Goal: Task Accomplishment & Management: Use online tool/utility

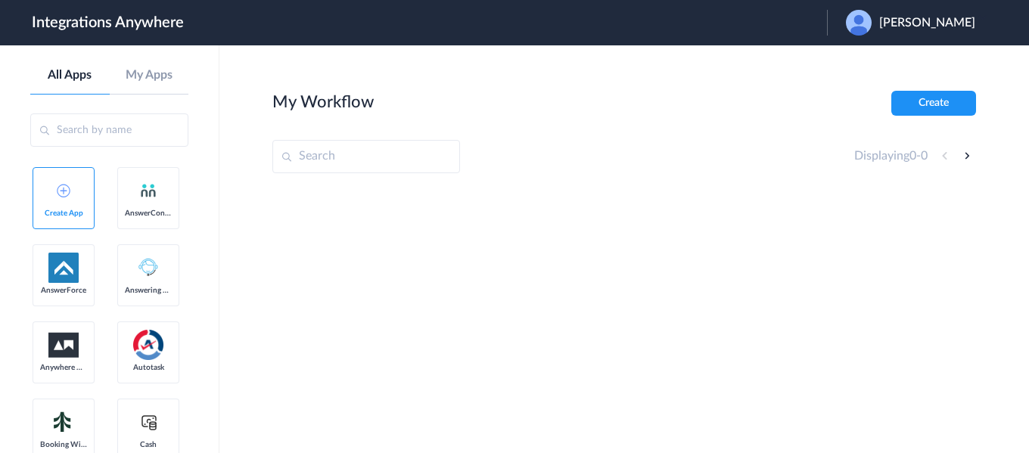
click at [923, 27] on span "[PERSON_NAME]" at bounding box center [927, 23] width 96 height 14
click at [892, 69] on li "Logout" at bounding box center [908, 62] width 163 height 28
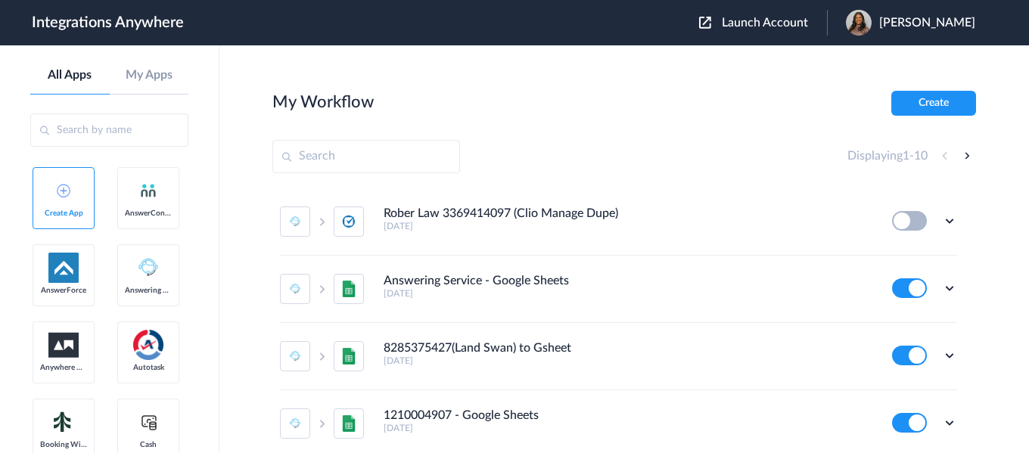
click at [796, 21] on span "Launch Account" at bounding box center [765, 23] width 86 height 12
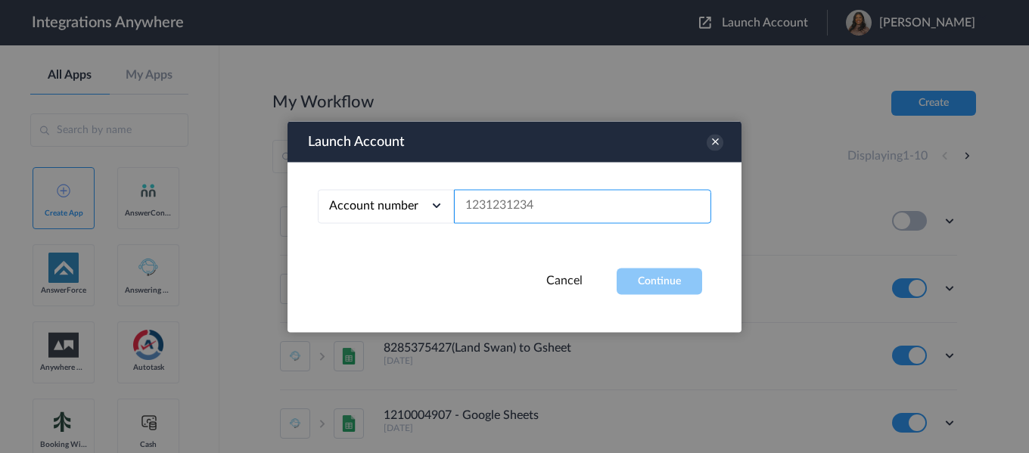
paste input "8666547508"
type input "8666547508"
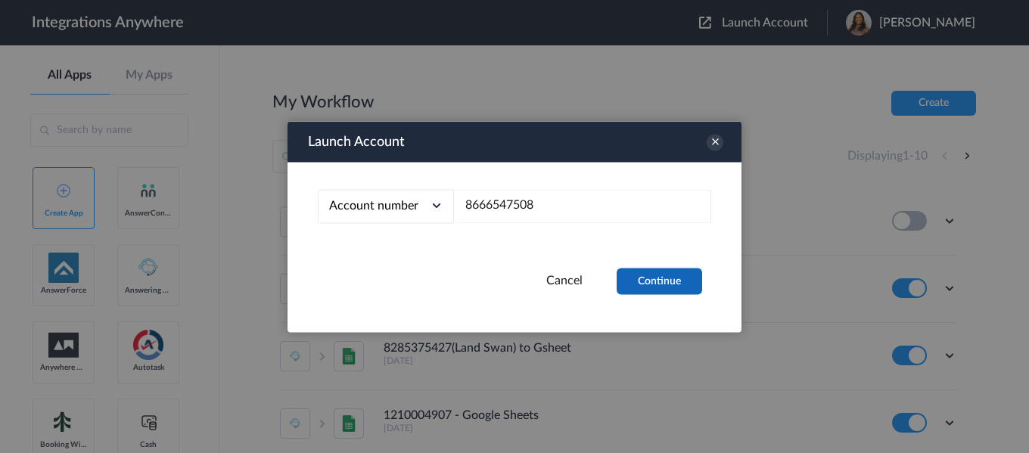
click at [645, 281] on button "Continue" at bounding box center [659, 281] width 85 height 26
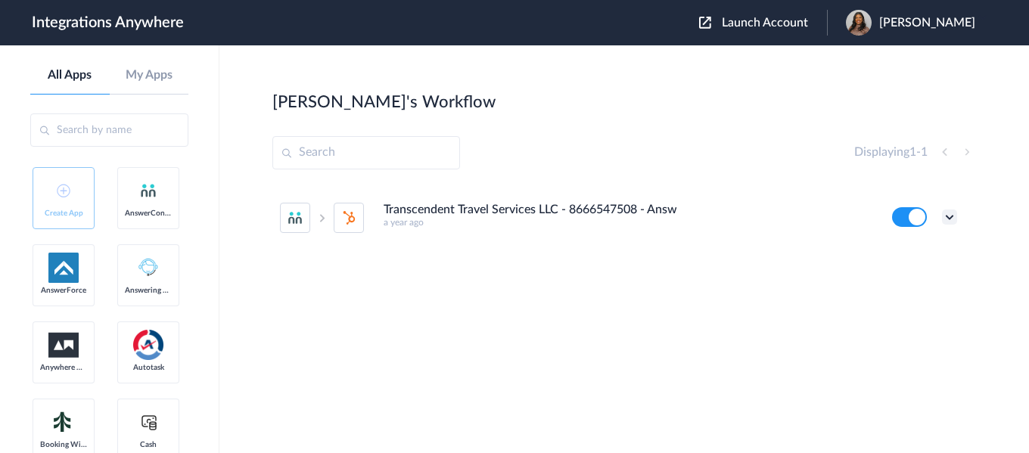
click at [950, 217] on icon at bounding box center [949, 217] width 15 height 15
click at [917, 251] on li "Edit" at bounding box center [908, 252] width 98 height 28
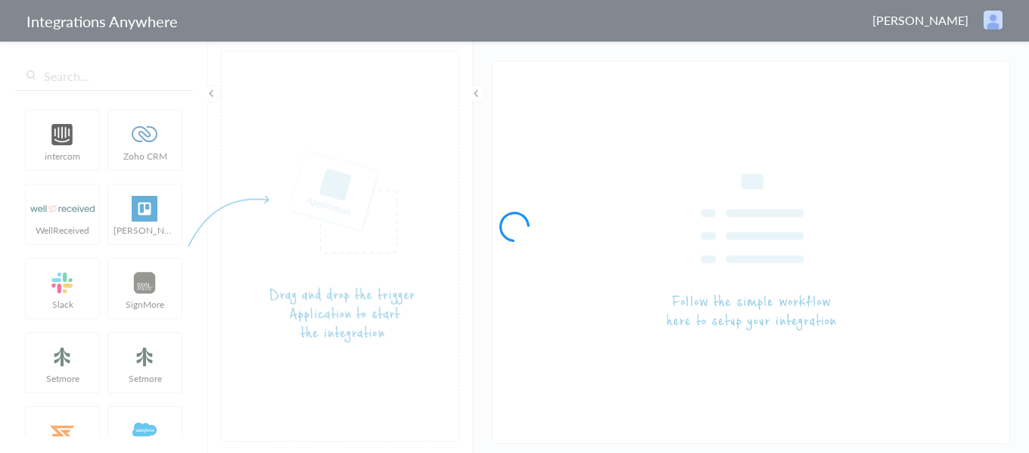
type input "Transcendent Travel Services LLC - 8666547508 - AnswerConnect - HubSpot [Create…"
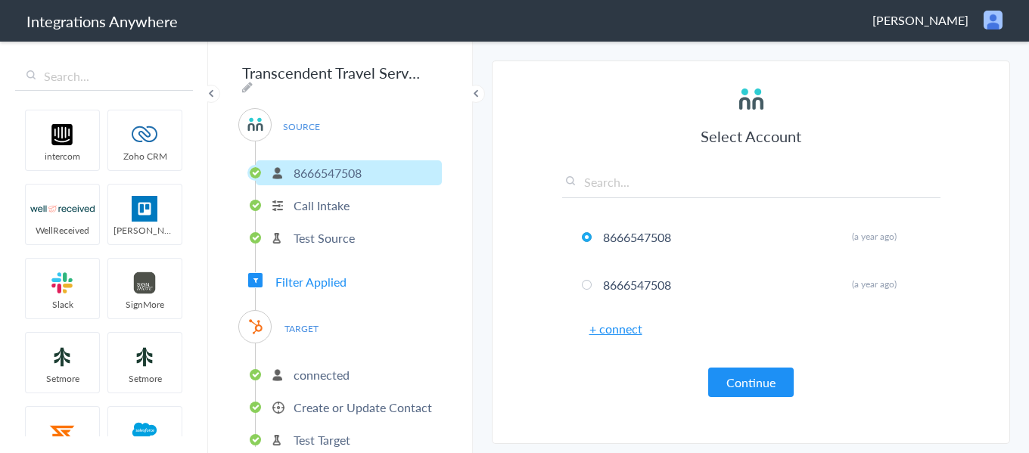
click at [342, 407] on p "Create or Update Contact" at bounding box center [363, 407] width 138 height 17
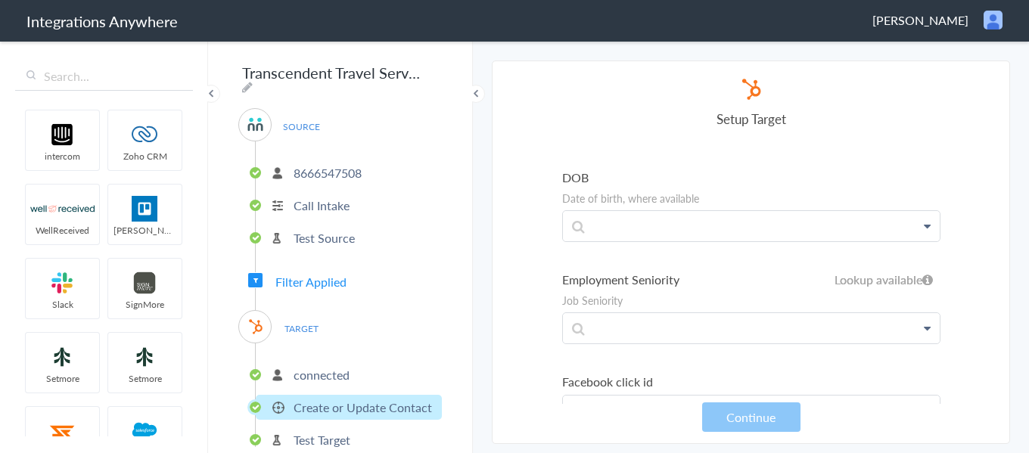
scroll to position [3253, 0]
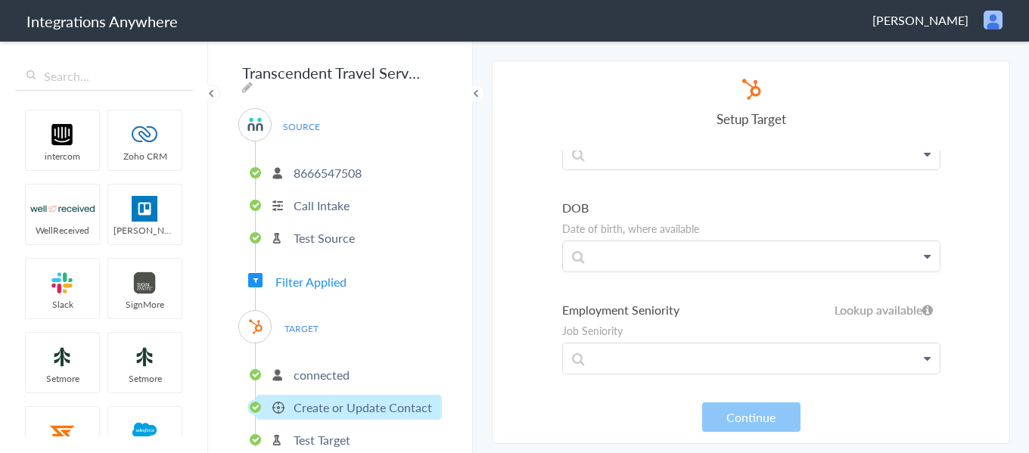
click at [655, 110] on h4 "Setup Target" at bounding box center [751, 119] width 378 height 18
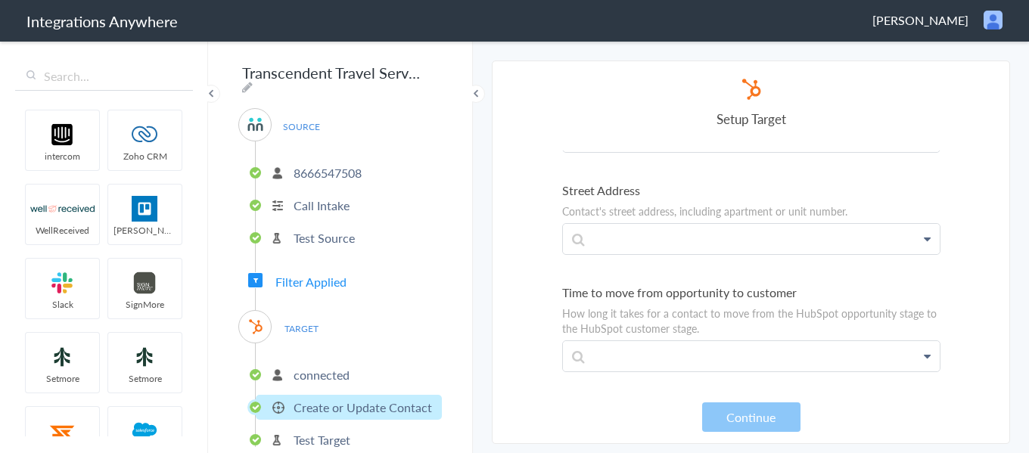
scroll to position [7299, 0]
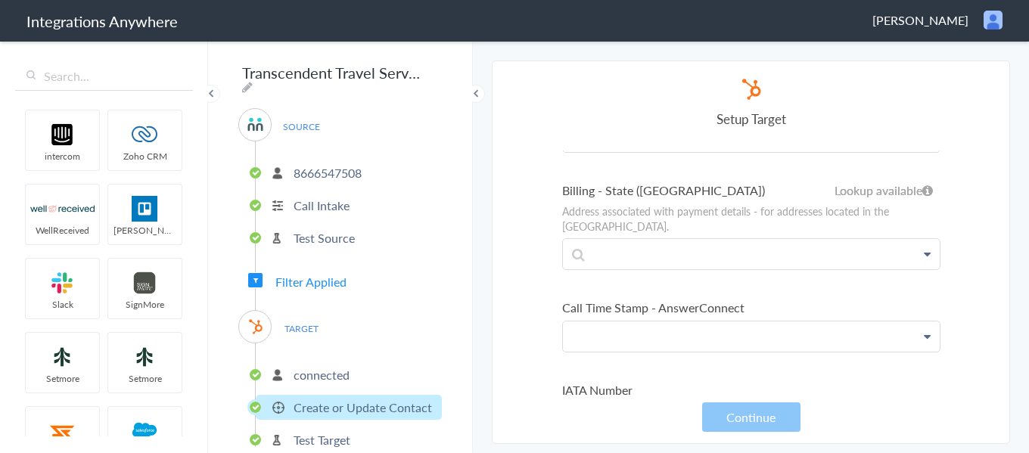
click at [707, 322] on p at bounding box center [751, 337] width 377 height 30
click at [735, 257] on ul "Email A contact's email address Email First Name Last Name Email Phone Tour Nam…" at bounding box center [751, 281] width 378 height 14859
click at [702, 322] on p at bounding box center [751, 337] width 377 height 30
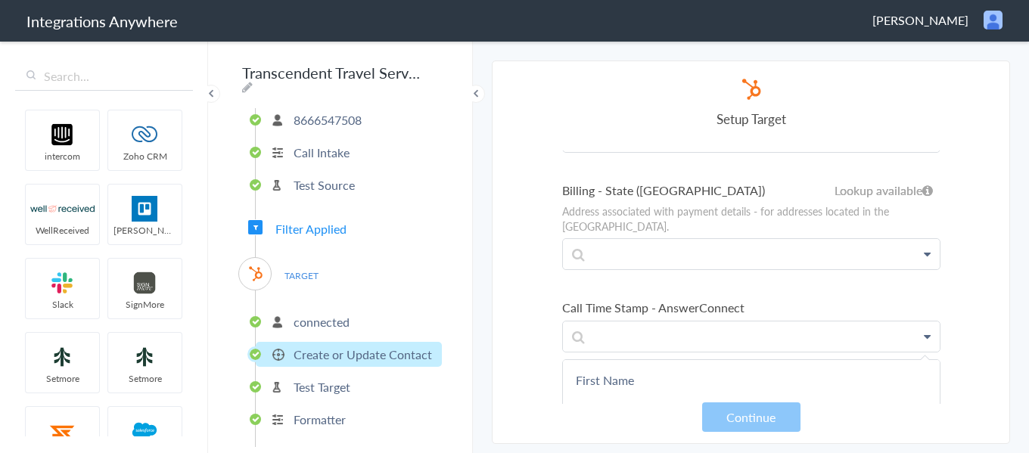
click at [328, 413] on p "Formatter" at bounding box center [320, 419] width 52 height 17
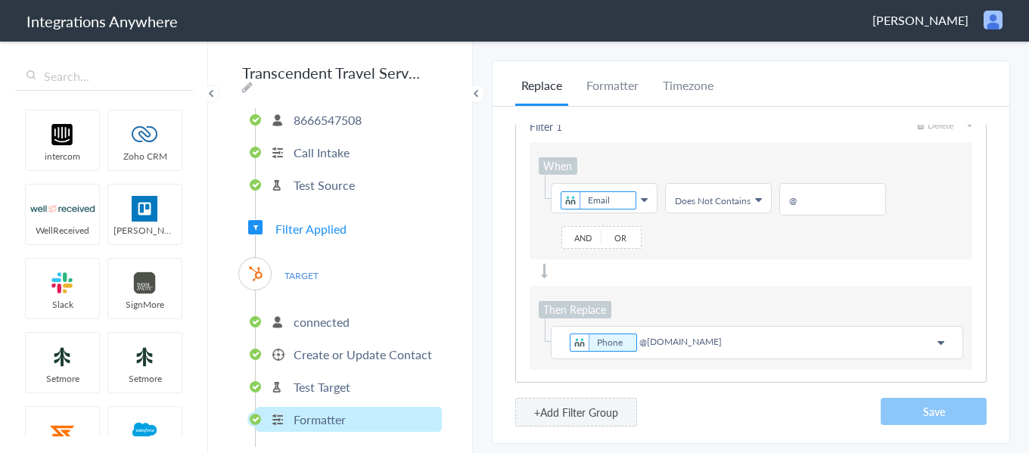
scroll to position [30, 0]
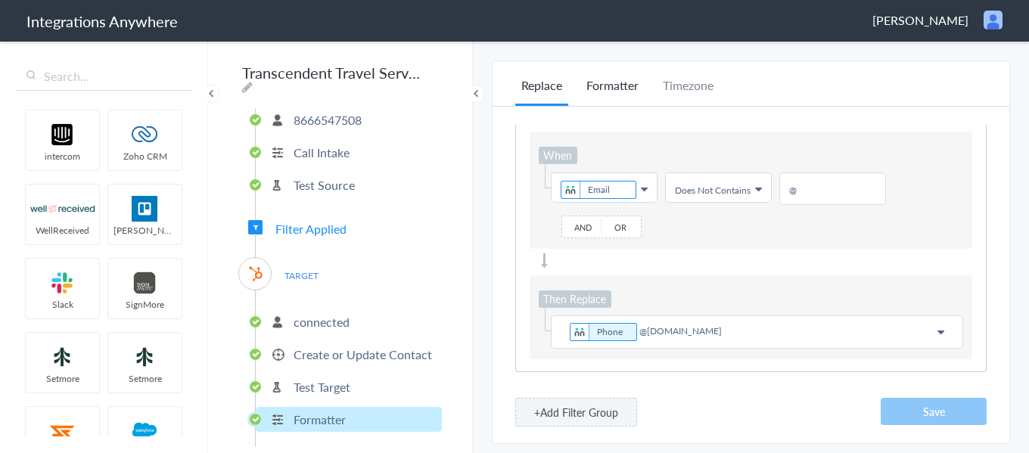
click at [626, 84] on li "Formatter" at bounding box center [612, 91] width 64 height 30
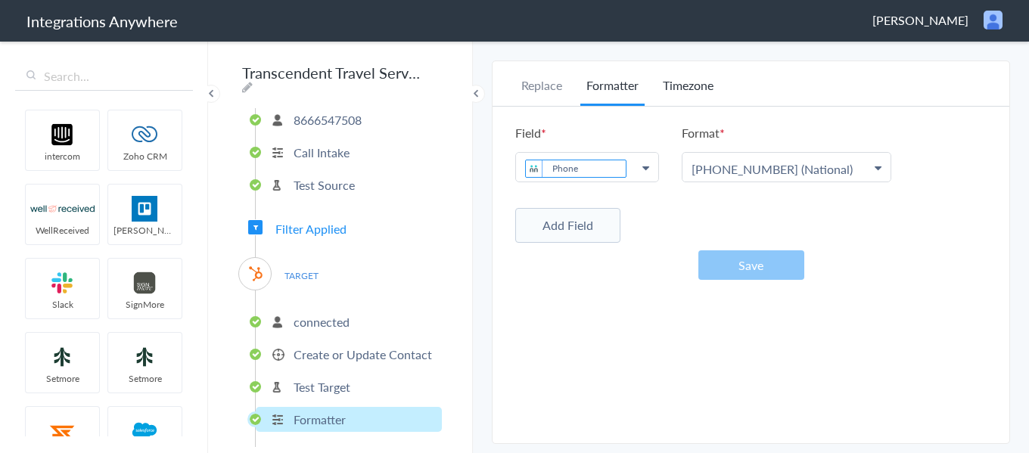
click at [679, 84] on li "Timezone" at bounding box center [688, 91] width 63 height 30
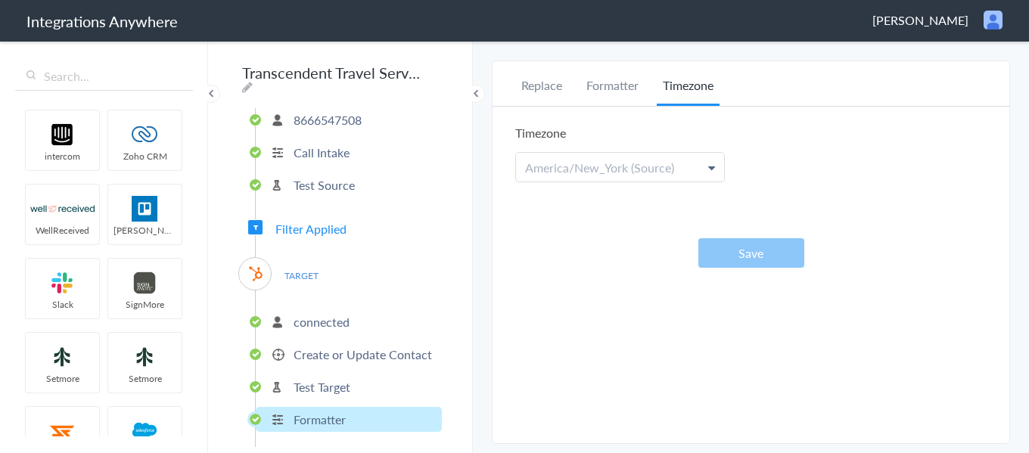
click at [578, 172] on span "America/New_York (Source)" at bounding box center [599, 167] width 149 height 17
click at [554, 80] on li "Replace" at bounding box center [541, 91] width 53 height 30
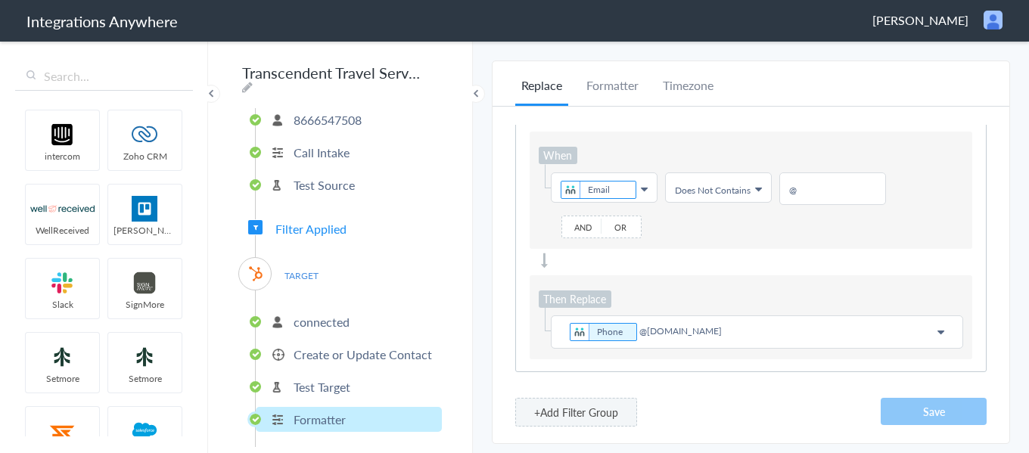
click at [334, 346] on p "Create or Update Contact" at bounding box center [363, 354] width 138 height 17
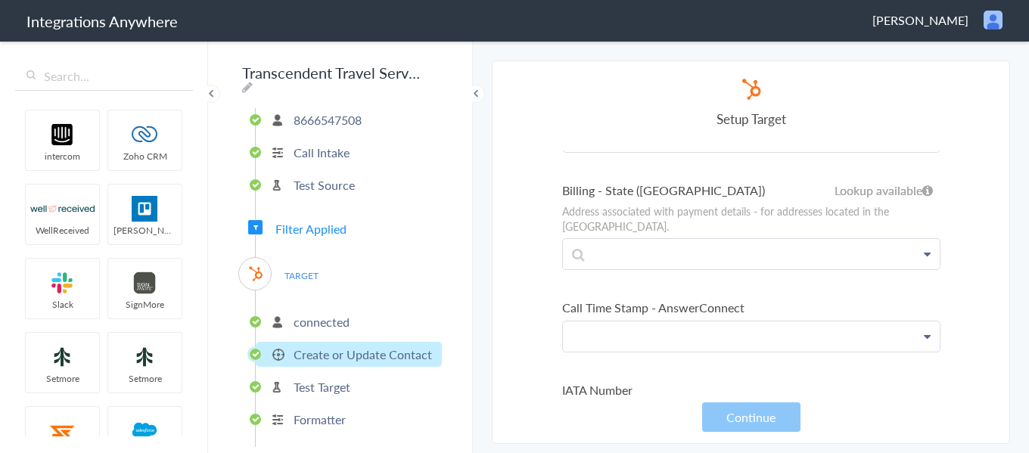
click at [635, 322] on p at bounding box center [751, 337] width 377 height 30
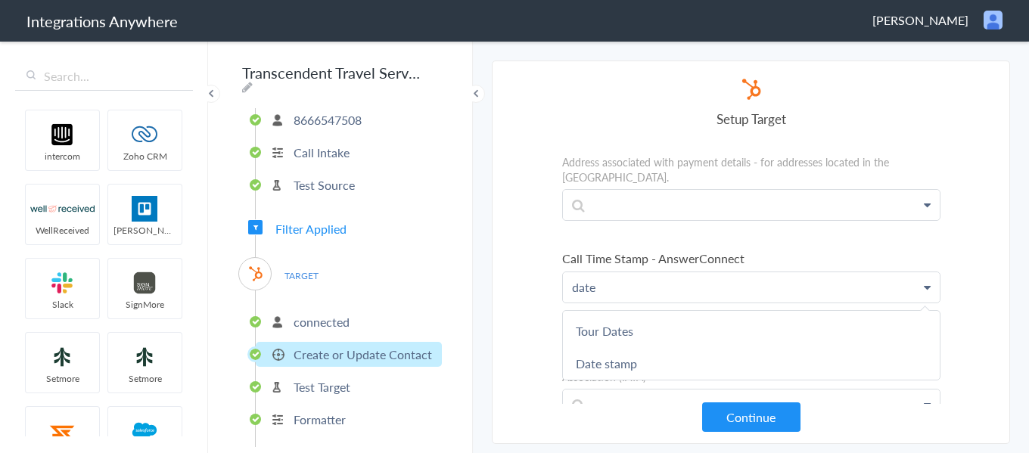
scroll to position [7374, 0]
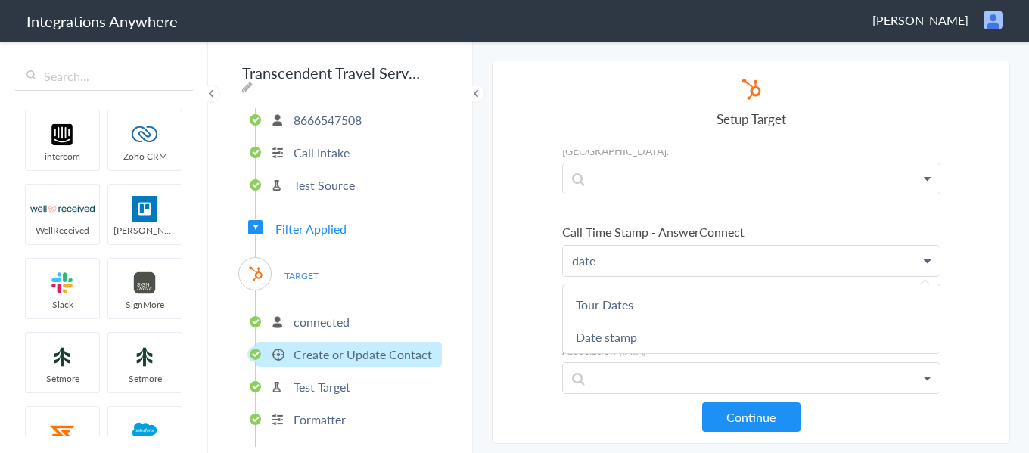
click at [533, 251] on section "Select Account 8666547508 Rename Delete (a year ago) 8666547508 Rename Delete (…" at bounding box center [751, 253] width 518 height 384
click at [545, 233] on section "Select Account 8666547508 Rename Delete (a year ago) 8666547508 Rename Delete (…" at bounding box center [751, 253] width 518 height 384
click at [647, 246] on p "date" at bounding box center [751, 261] width 377 height 30
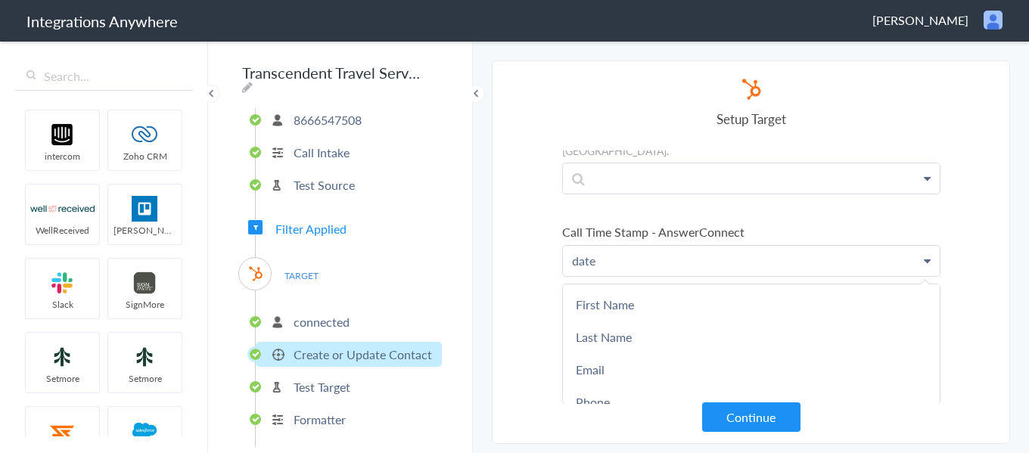
click at [647, 246] on p "date" at bounding box center [751, 261] width 377 height 30
click at [577, 246] on p "date" at bounding box center [751, 261] width 377 height 30
click at [536, 253] on section "Select Account 8666547508 Rename Delete (a year ago) 8666547508 Rename Delete (…" at bounding box center [751, 253] width 518 height 384
